Goal: Information Seeking & Learning: Find specific fact

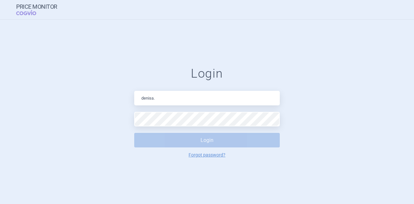
type input "[PERSON_NAME][EMAIL_ADDRESS][DOMAIN_NAME]"
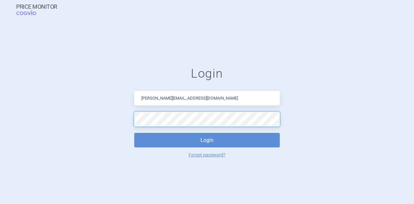
click at [134, 133] on button "Login" at bounding box center [206, 140] width 145 height 15
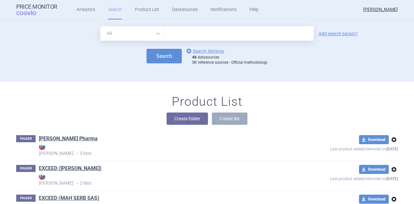
click at [188, 35] on input "text" at bounding box center [238, 33] width 149 height 15
type input "[MEDICAL_DATA]"
click at [166, 59] on button "Search" at bounding box center [163, 56] width 35 height 15
